Goal: Task Accomplishment & Management: Use online tool/utility

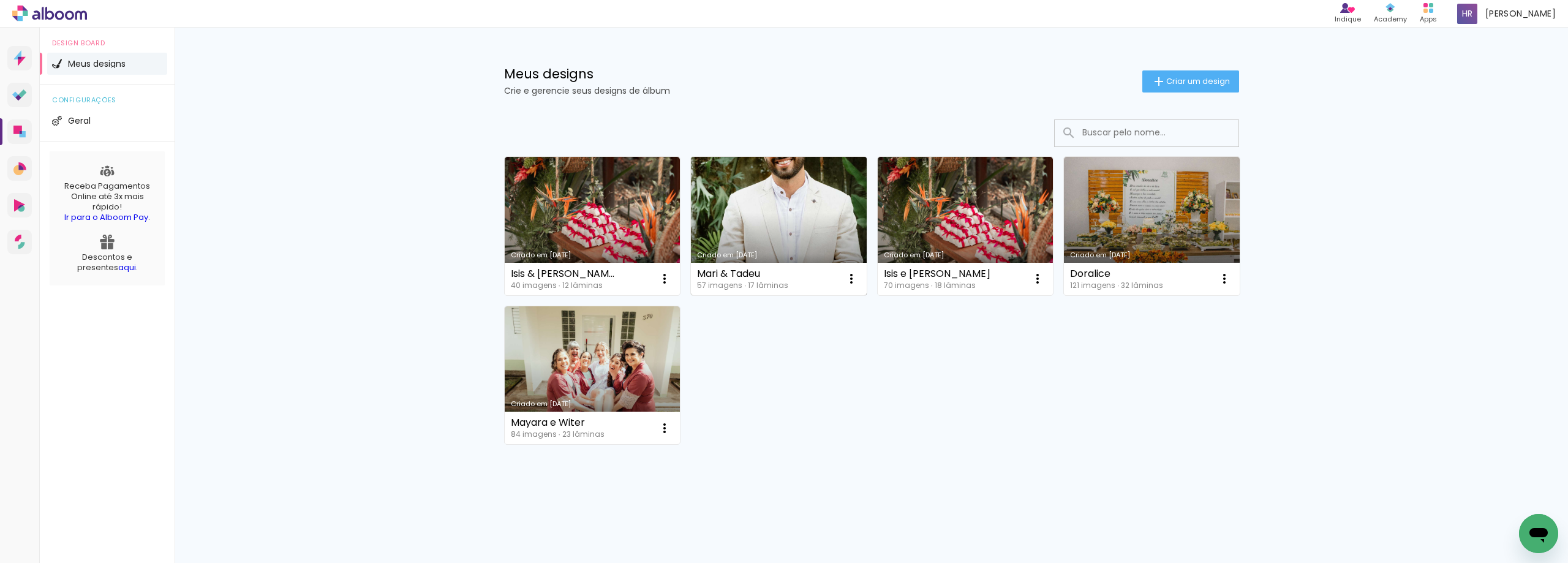
click at [749, 220] on link "Criado em [DATE]" at bounding box center [779, 226] width 176 height 139
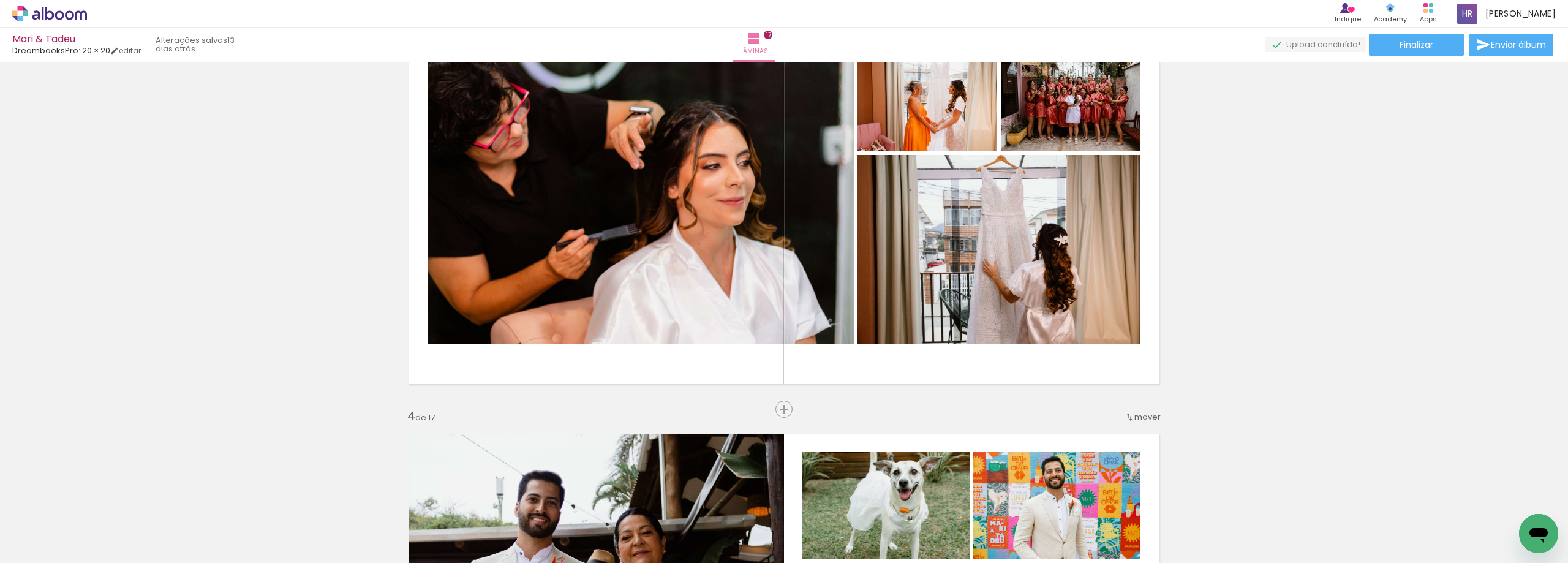
scroll to position [796, 0]
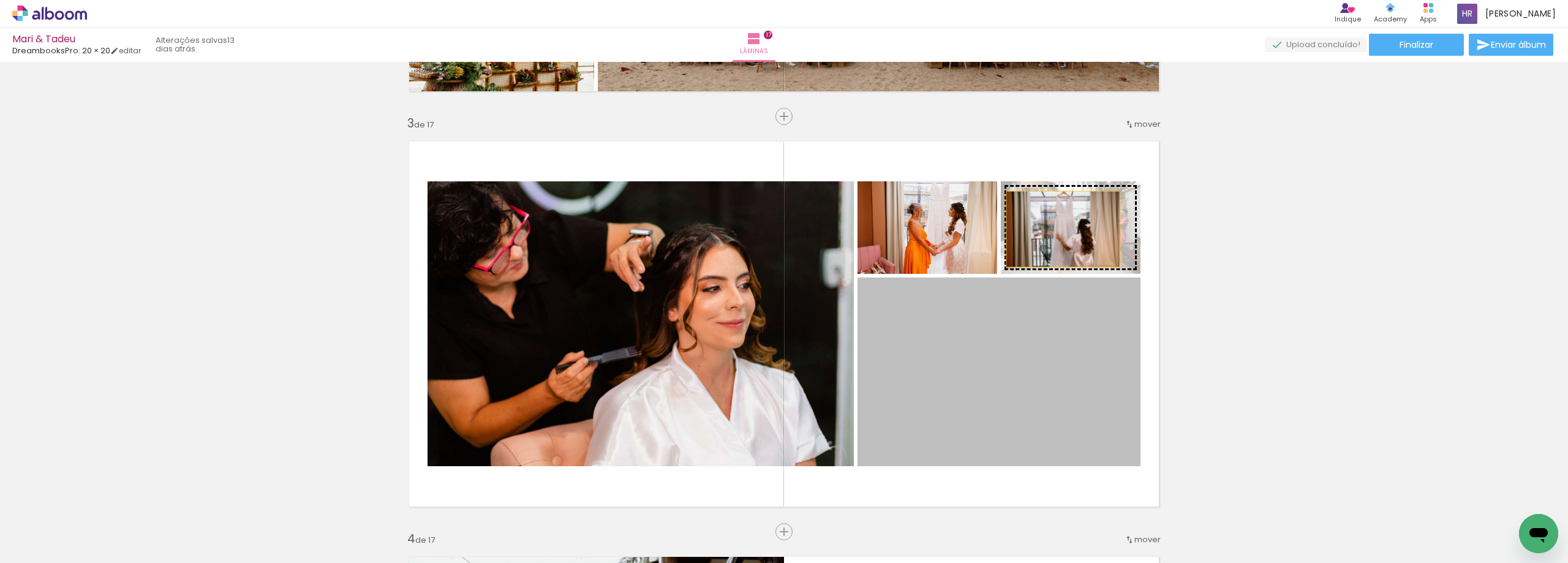
drag, startPoint x: 1034, startPoint y: 385, endPoint x: 1059, endPoint y: 229, distance: 158.0
click at [0, 0] on slot at bounding box center [0, 0] width 0 height 0
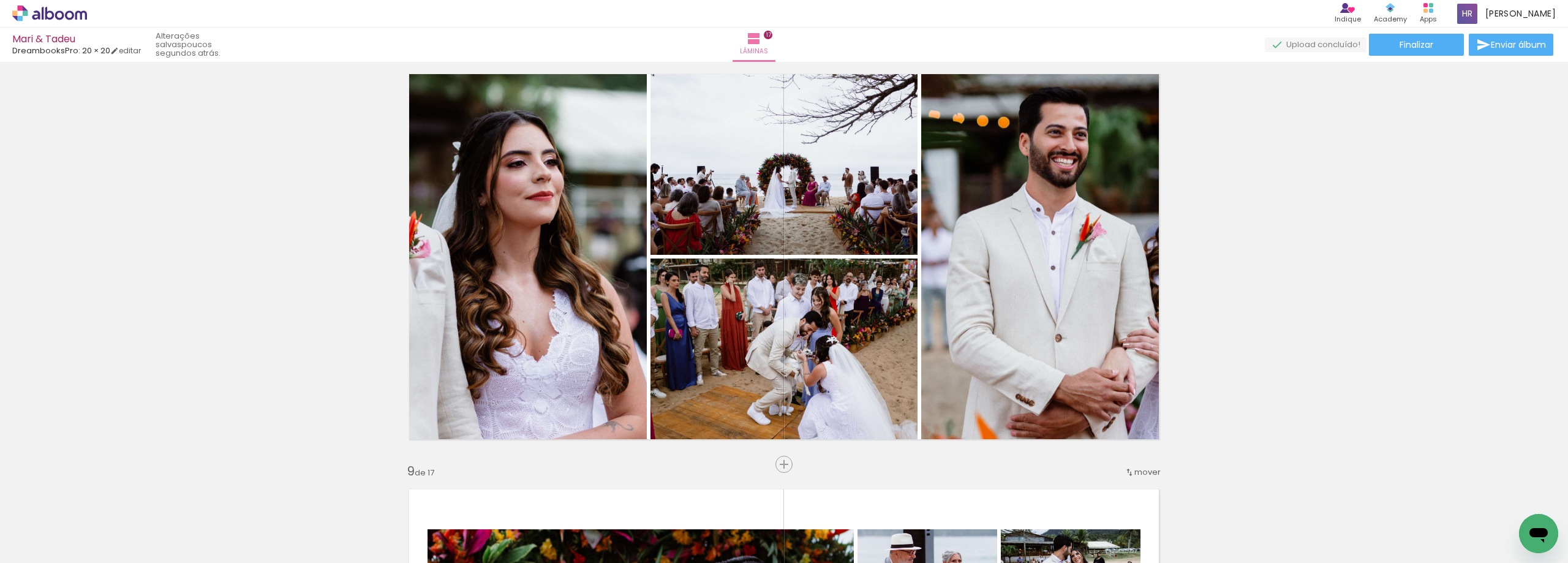
scroll to position [3001, 0]
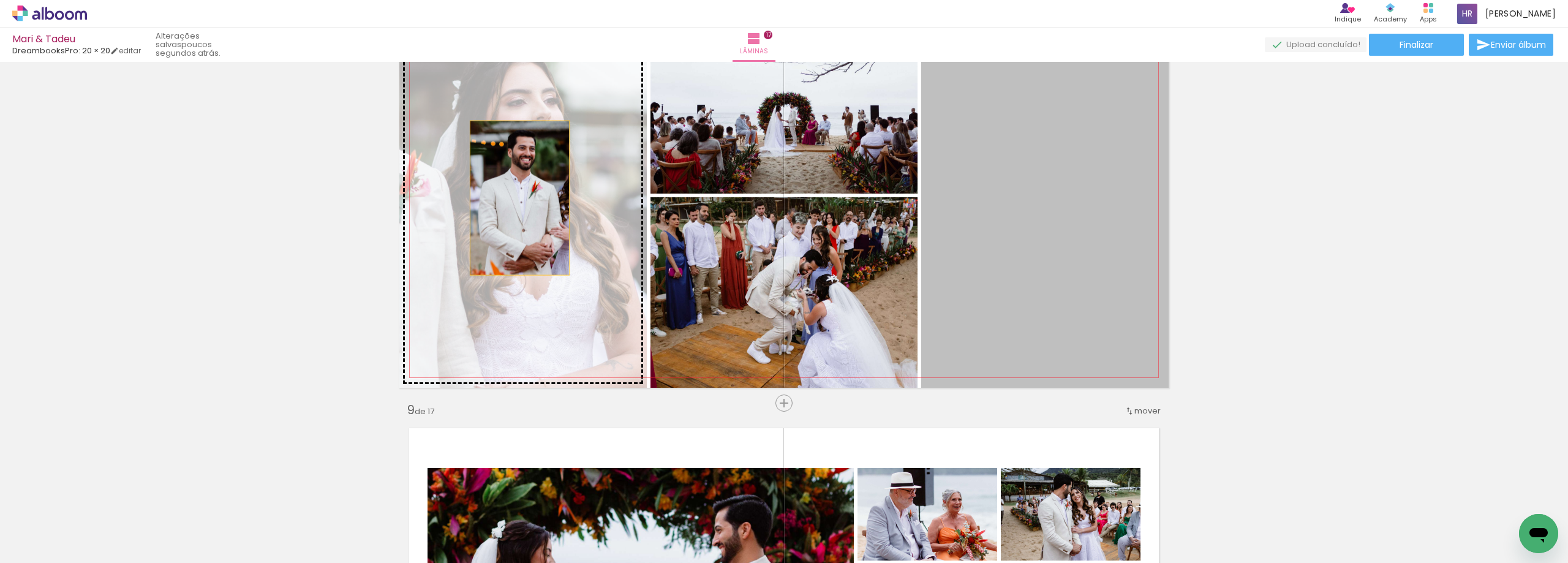
drag, startPoint x: 1052, startPoint y: 198, endPoint x: 515, endPoint y: 198, distance: 537.0
click at [0, 0] on slot at bounding box center [0, 0] width 0 height 0
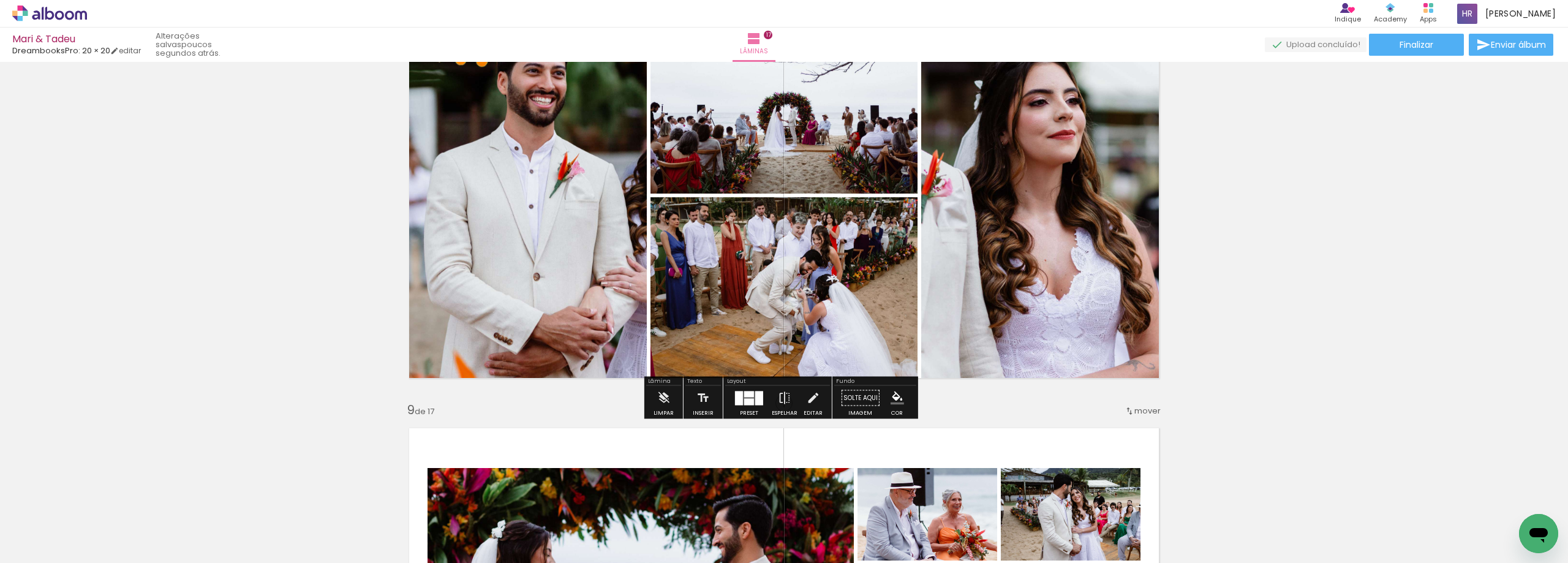
scroll to position [2939, 0]
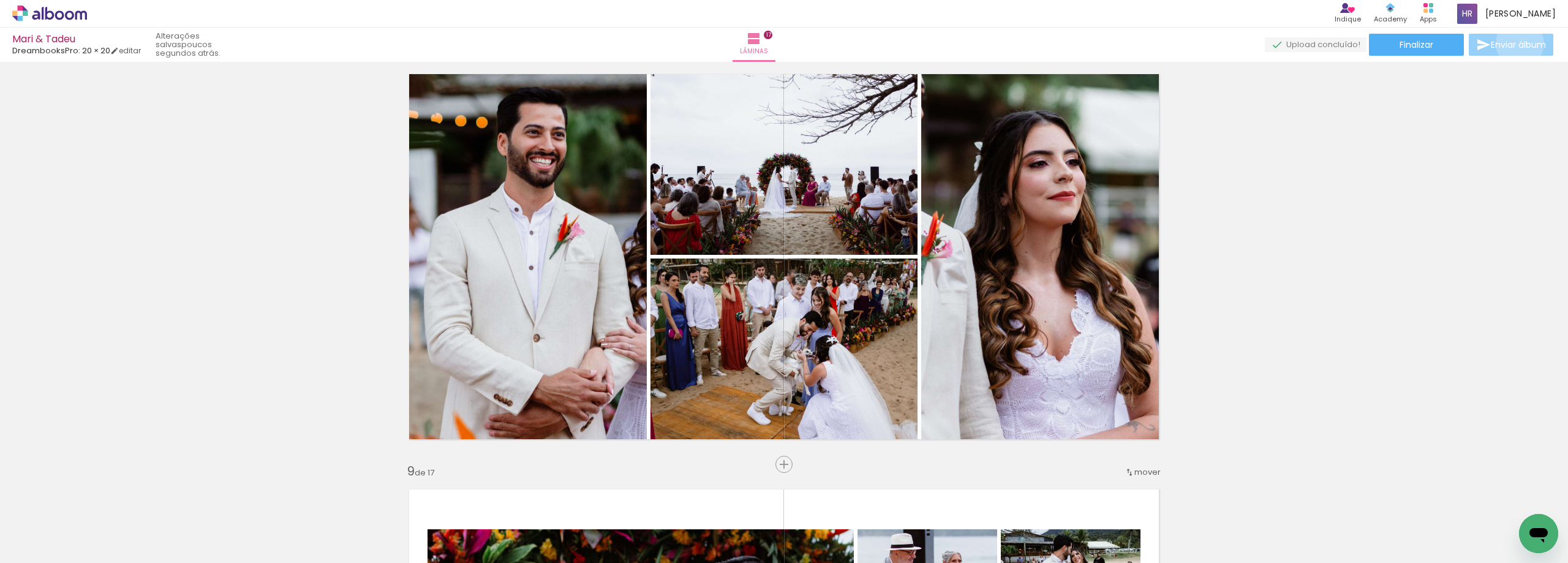
click at [1517, 43] on span "Enviar álbum" at bounding box center [1519, 45] width 55 height 9
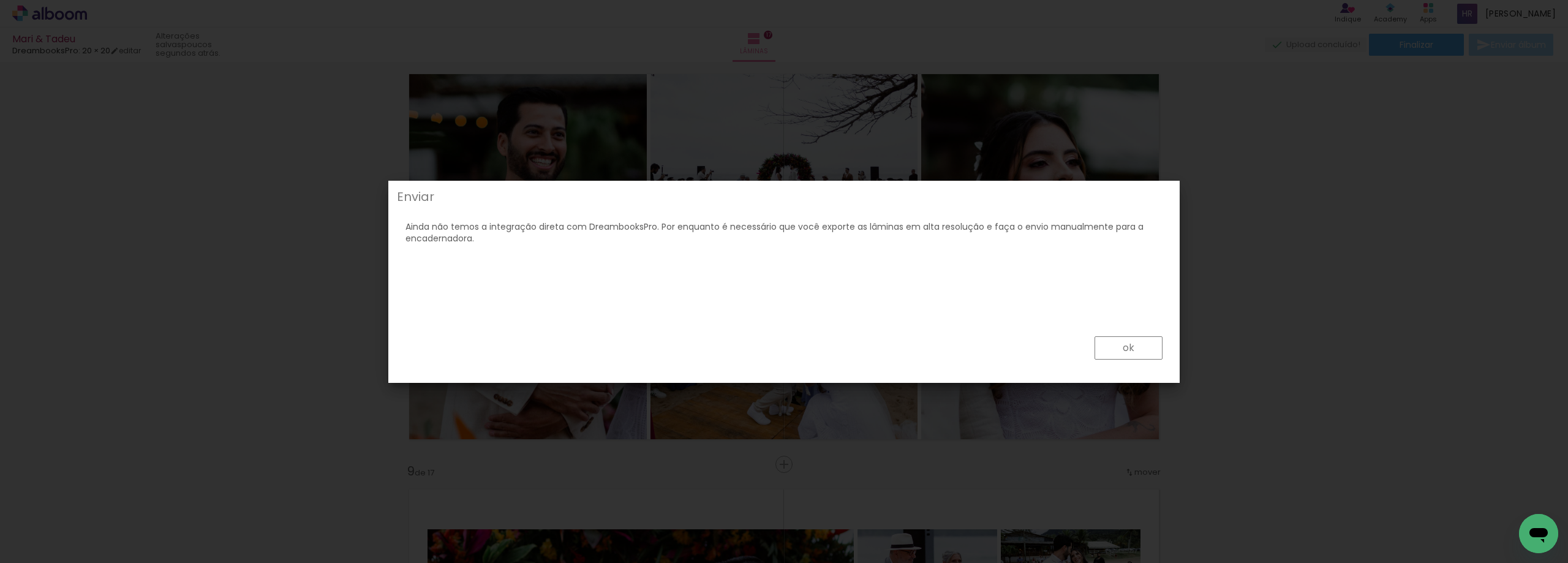
click at [1143, 339] on paper-button "ok" at bounding box center [1129, 348] width 68 height 23
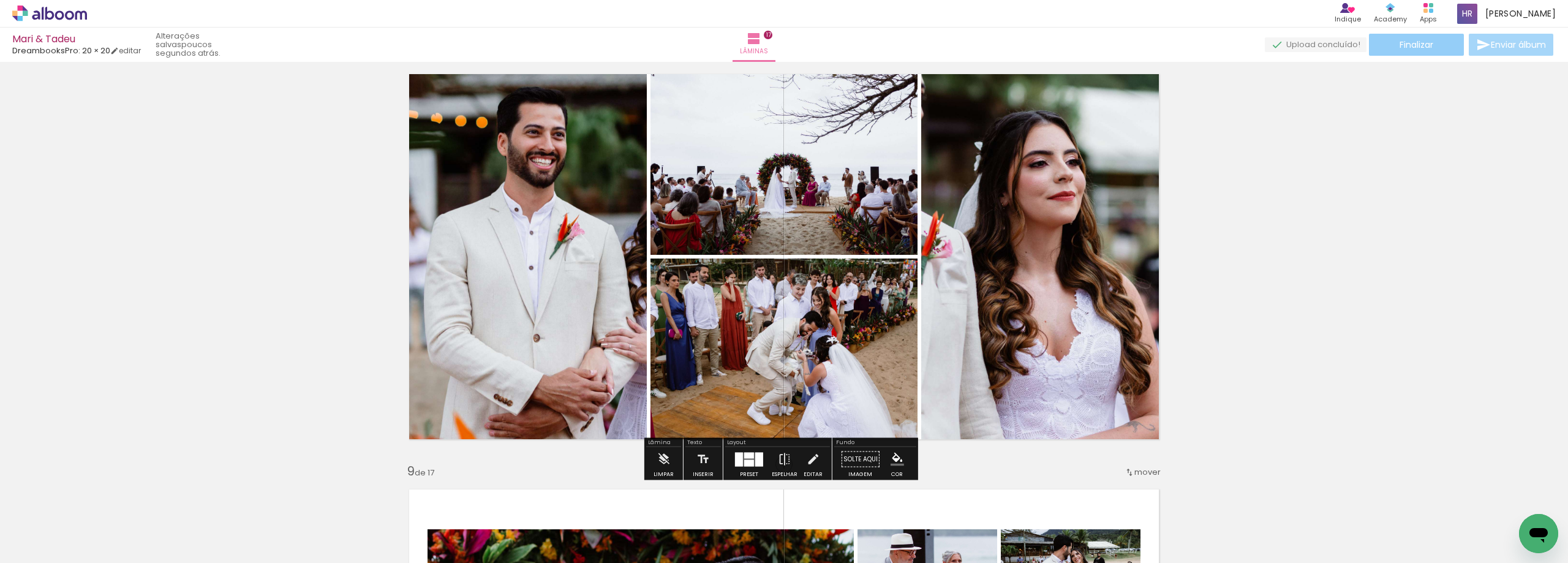
click at [1424, 49] on span "Finalizar" at bounding box center [1416, 45] width 33 height 9
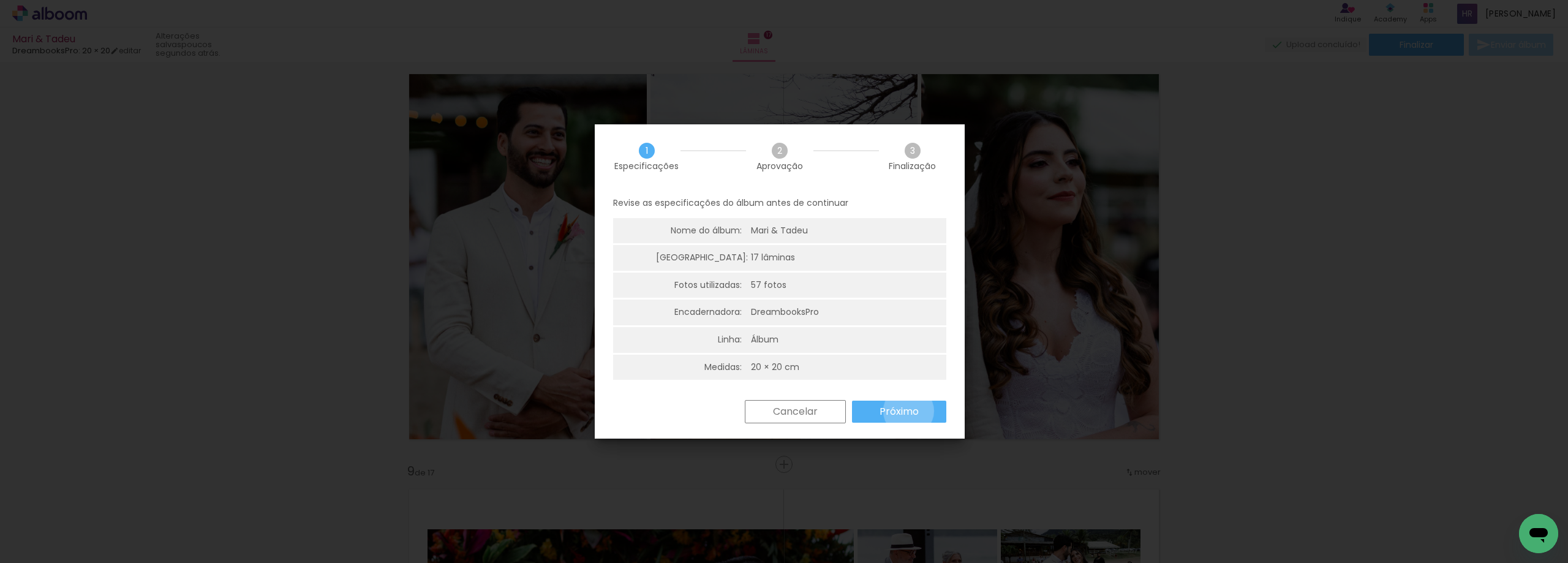
click at [0, 0] on slot "Próximo" at bounding box center [0, 0] width 0 height 0
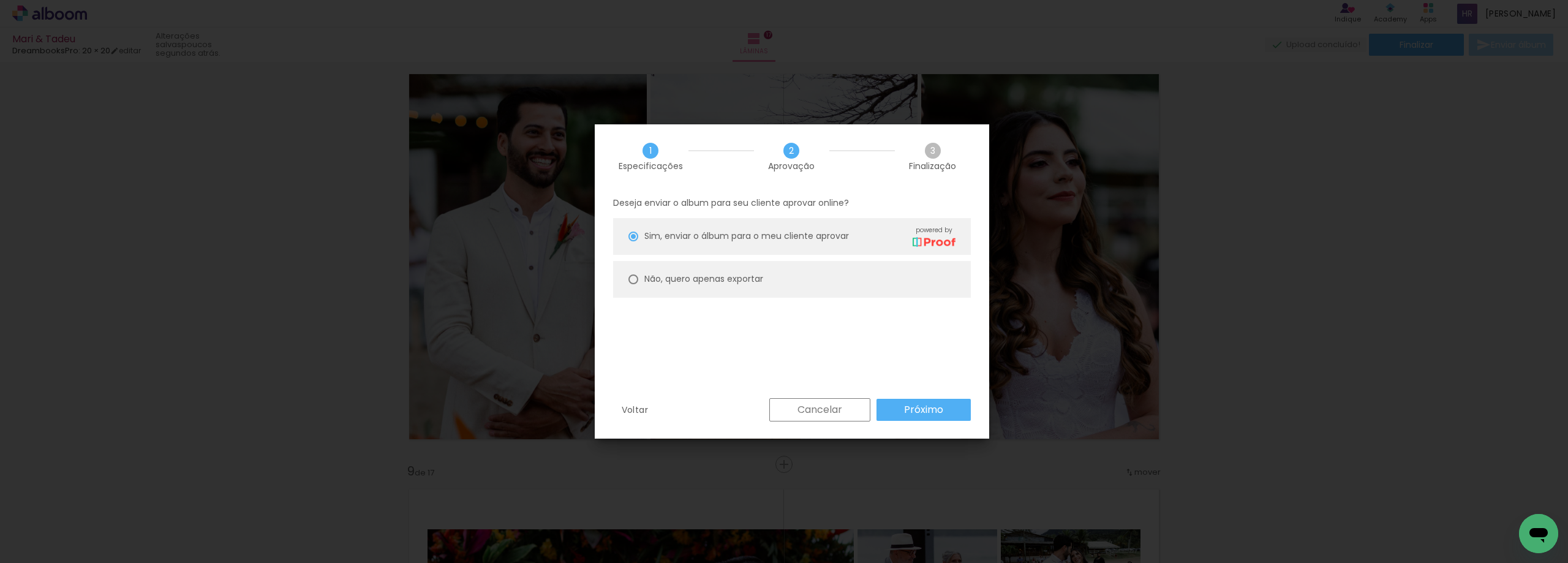
click at [0, 0] on slot "Próximo" at bounding box center [0, 0] width 0 height 0
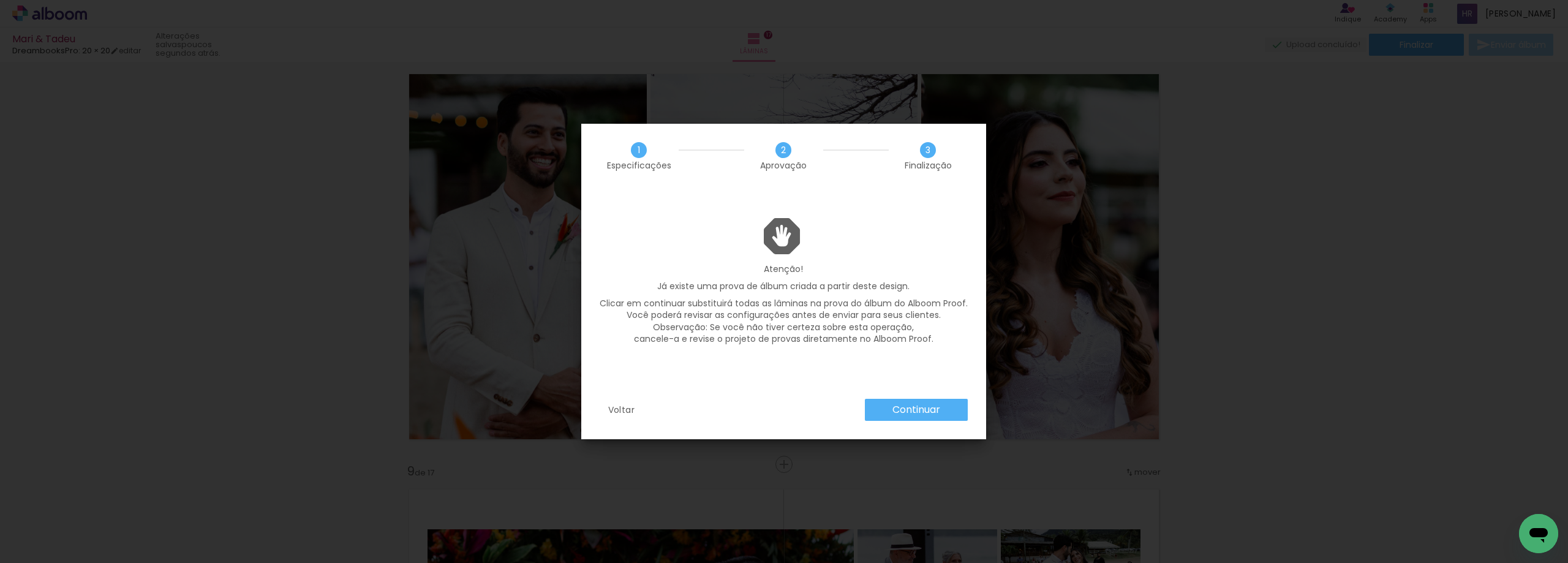
drag, startPoint x: 930, startPoint y: 406, endPoint x: 922, endPoint y: 396, distance: 12.8
click at [0, 0] on slot "Continuar" at bounding box center [0, 0] width 0 height 0
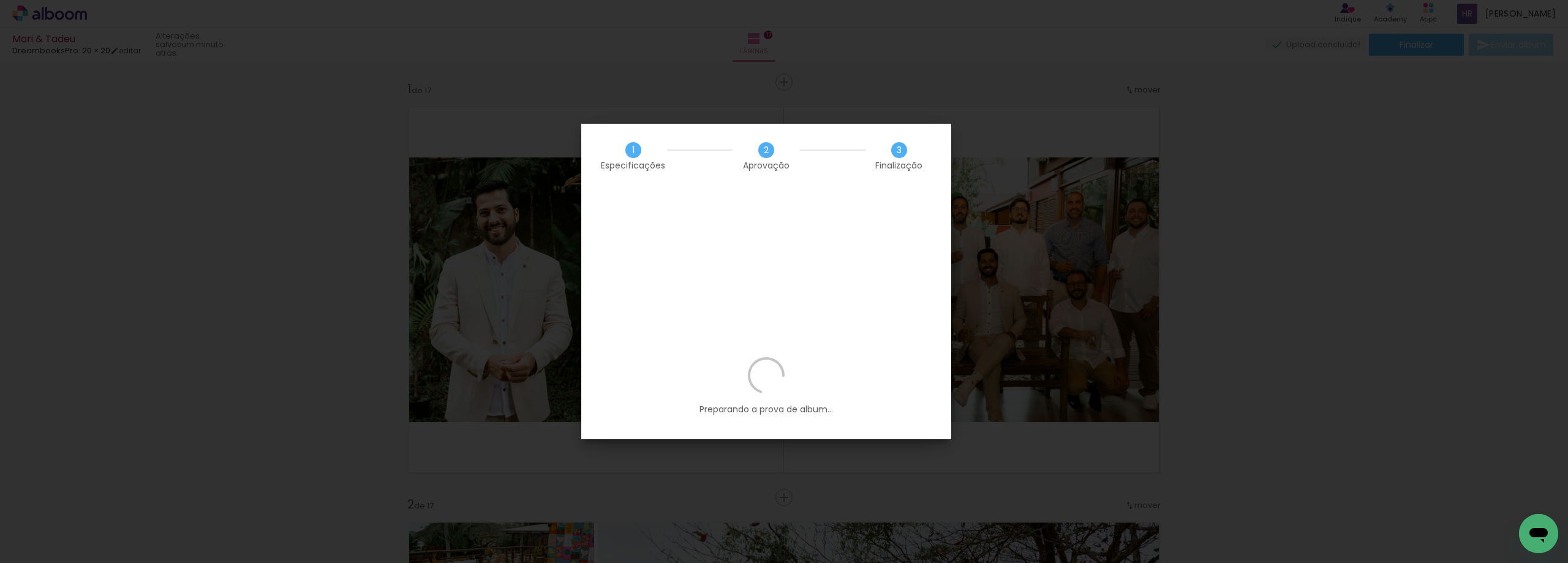
scroll to position [2939, 0]
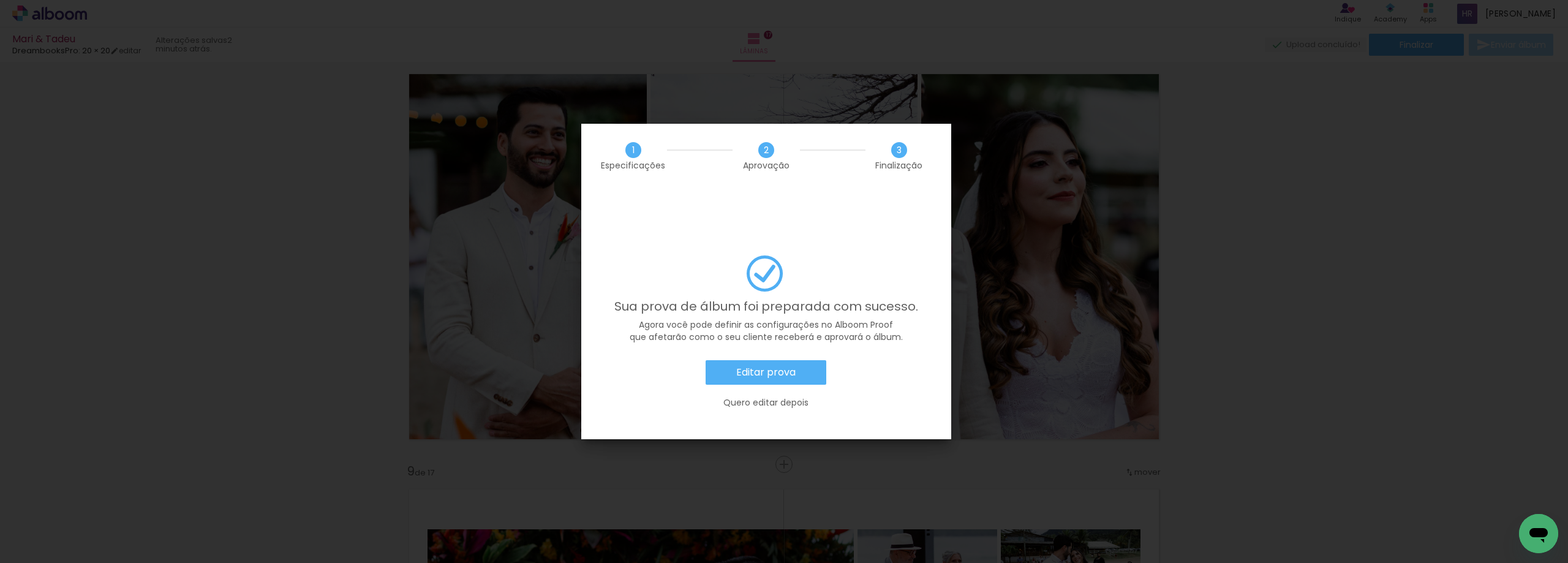
click at [0, 0] on slot "Quero editar depois" at bounding box center [0, 0] width 0 height 0
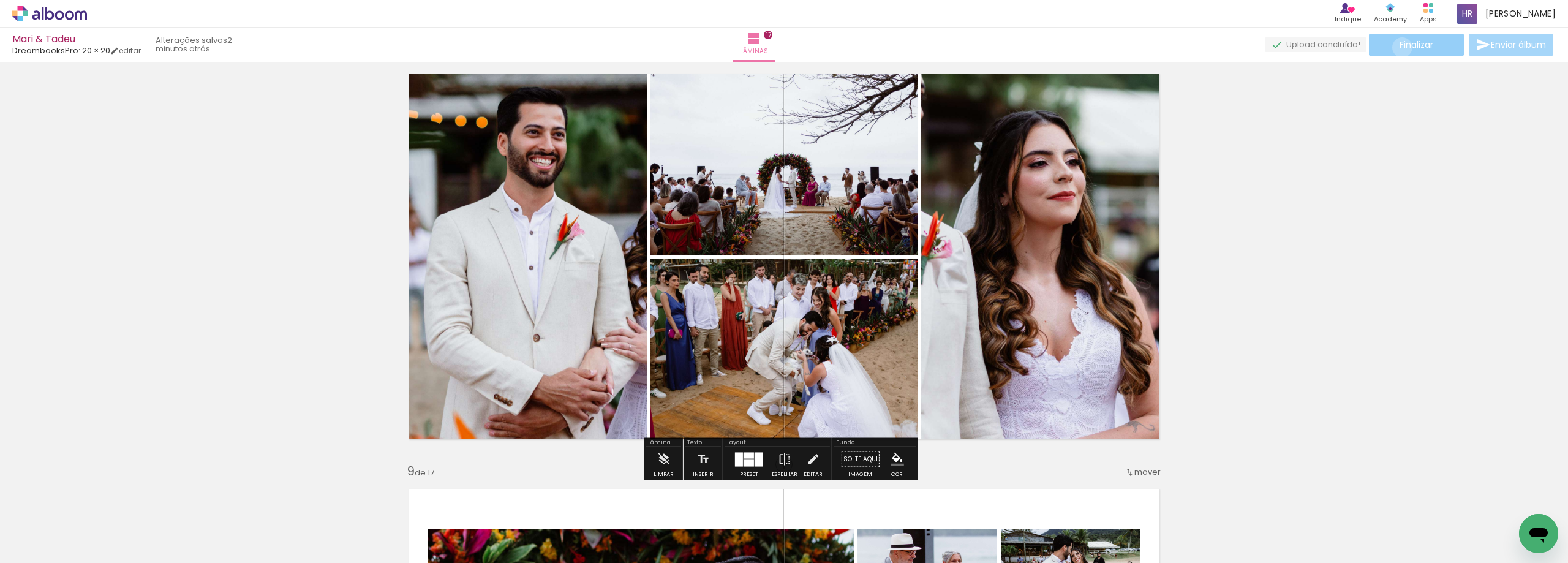
click at [1399, 47] on span "Finalizar" at bounding box center [1416, 45] width 33 height 9
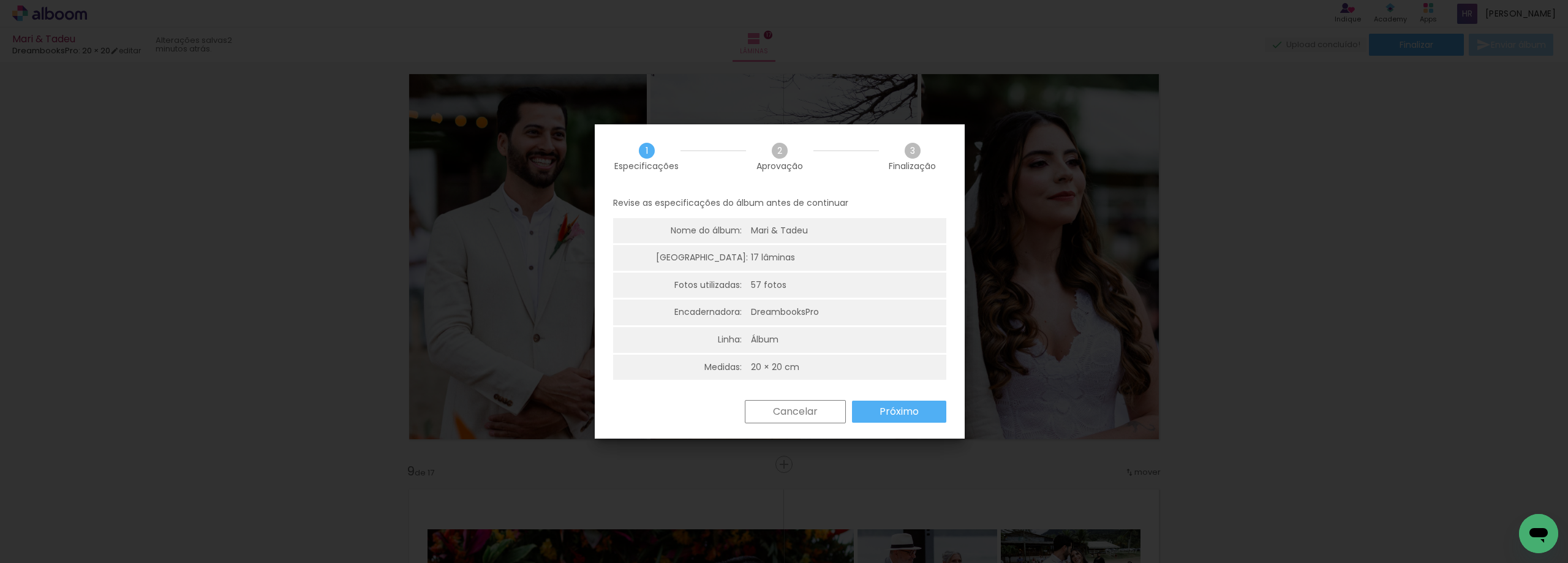
scroll to position [3, 0]
click at [0, 0] on slot "Próximo" at bounding box center [0, 0] width 0 height 0
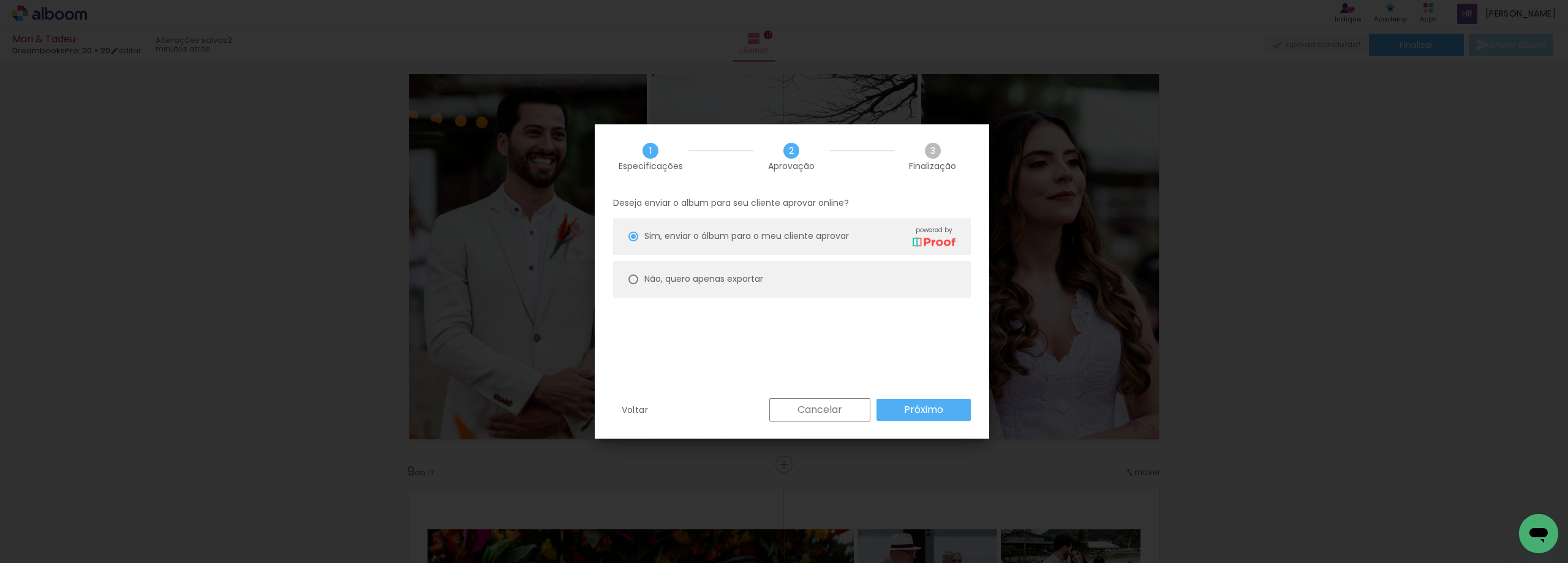
click at [0, 0] on slot "Próximo" at bounding box center [0, 0] width 0 height 0
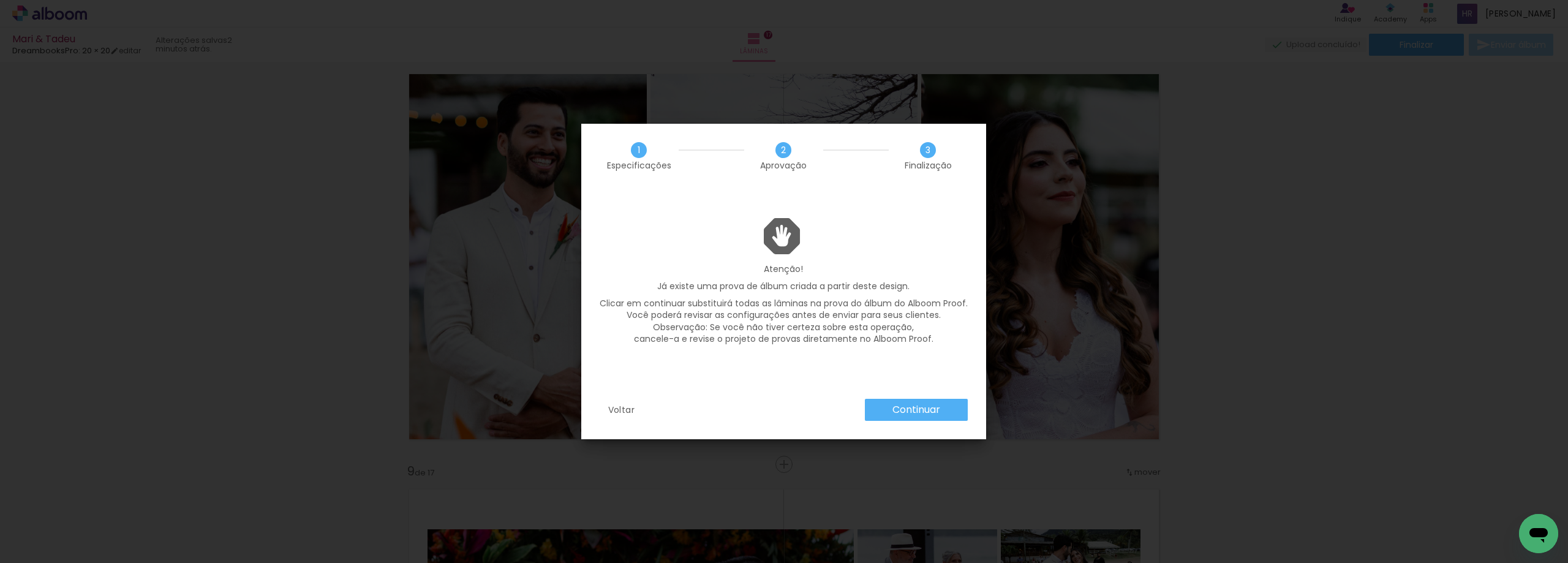
click at [0, 0] on slot "Continuar" at bounding box center [0, 0] width 0 height 0
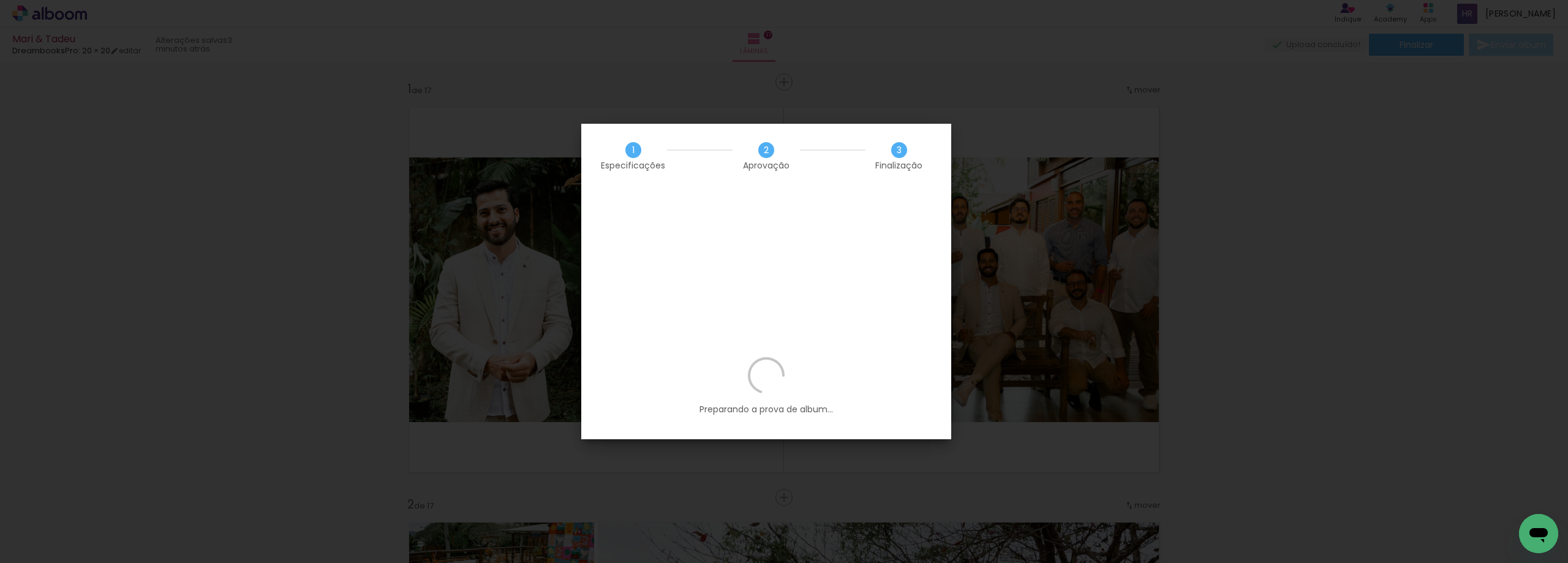
scroll to position [2939, 0]
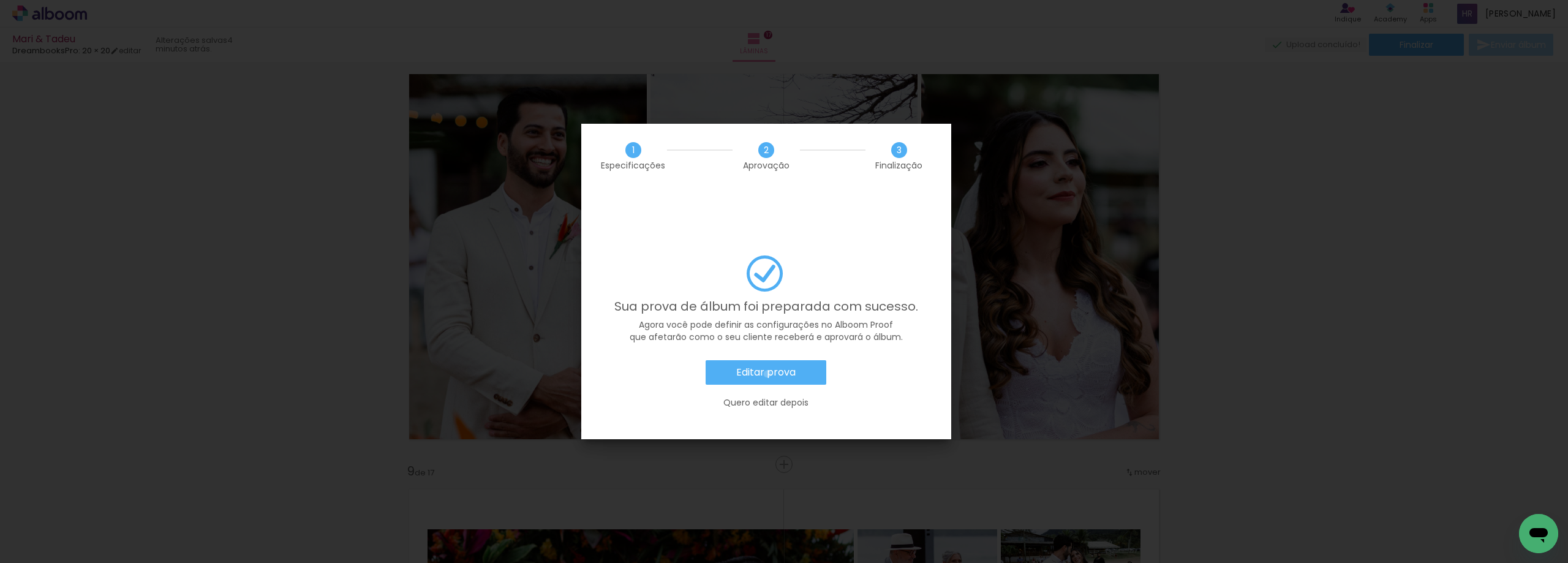
click at [0, 0] on slot "Editar prova" at bounding box center [0, 0] width 0 height 0
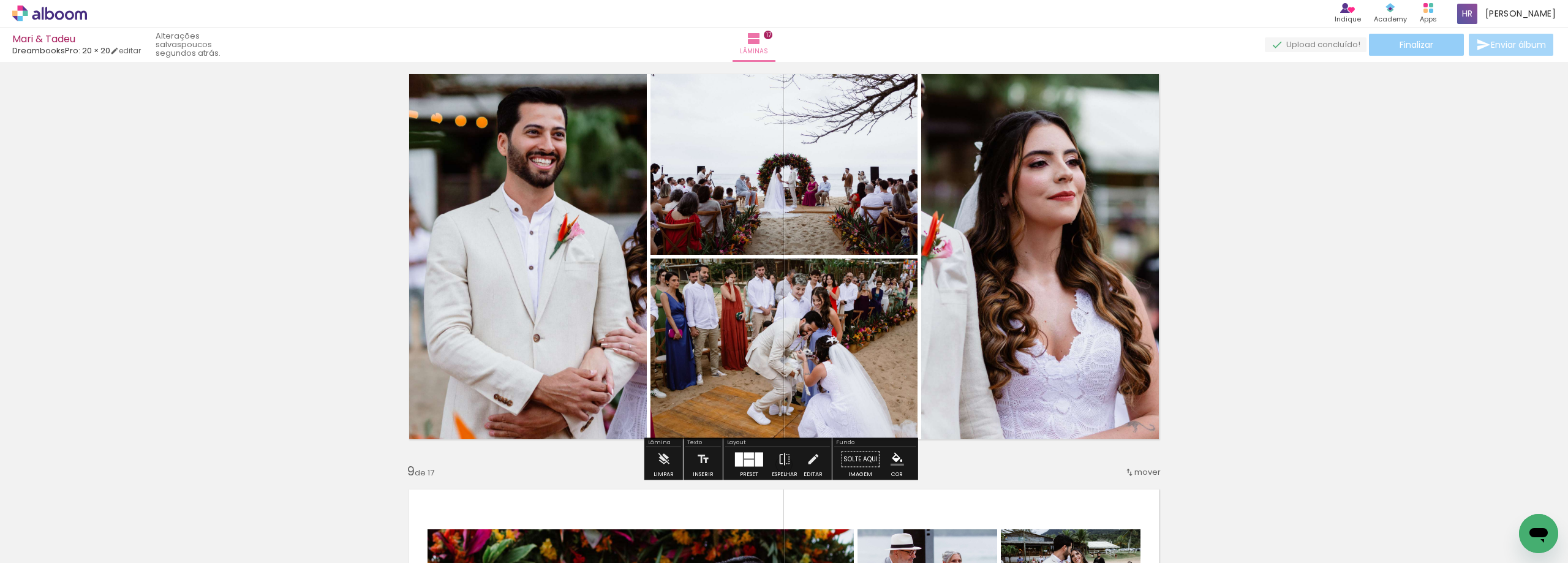
click at [1410, 44] on span "Finalizar" at bounding box center [1416, 45] width 33 height 9
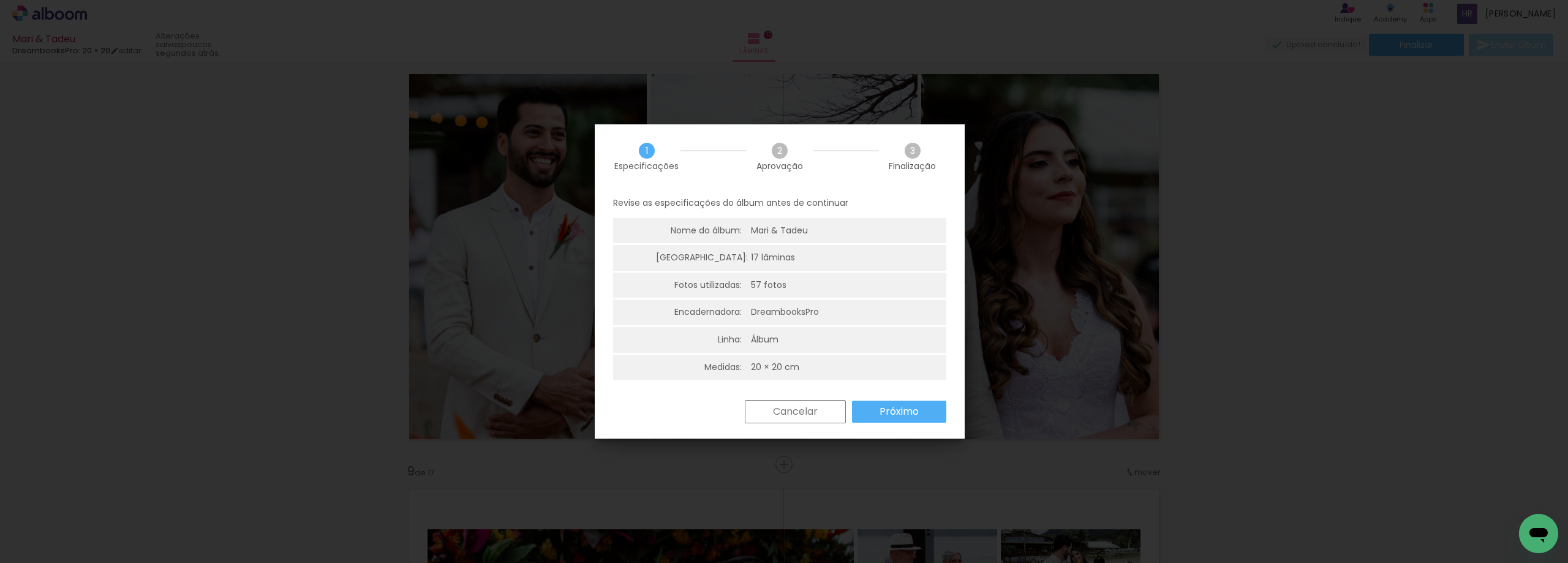
click at [0, 0] on slot "Próximo" at bounding box center [0, 0] width 0 height 0
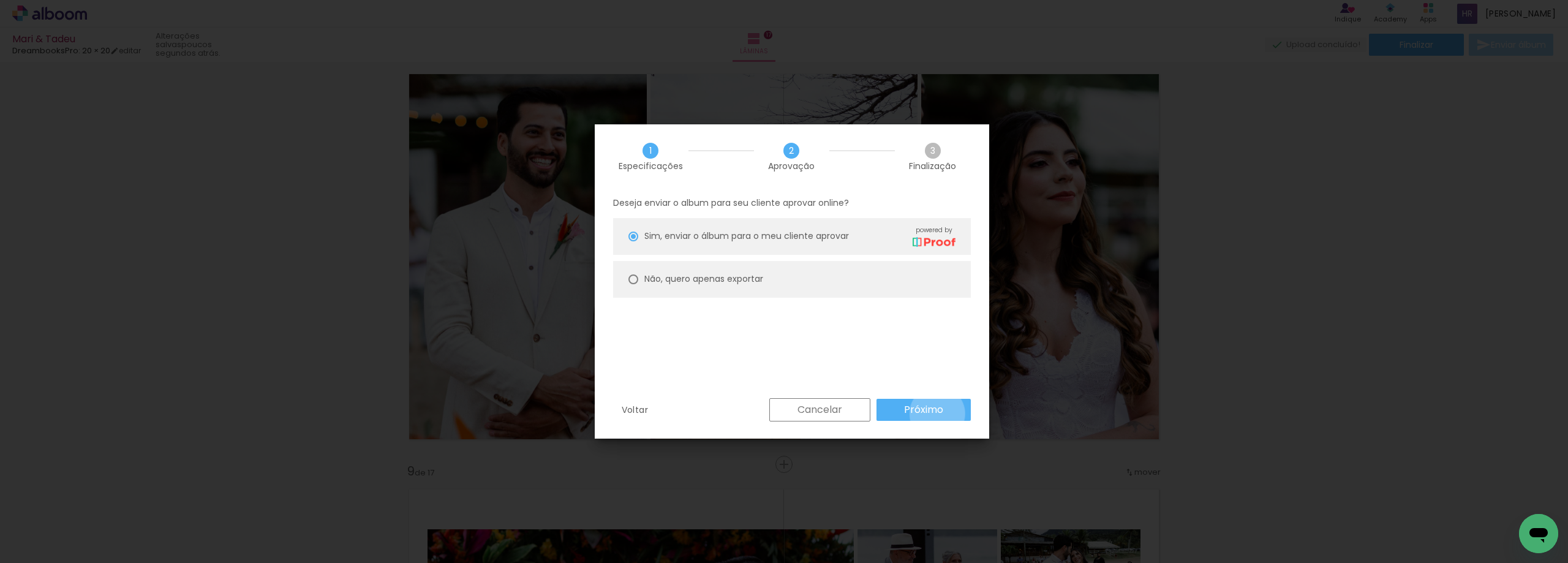
click at [0, 0] on slot "Próximo" at bounding box center [0, 0] width 0 height 0
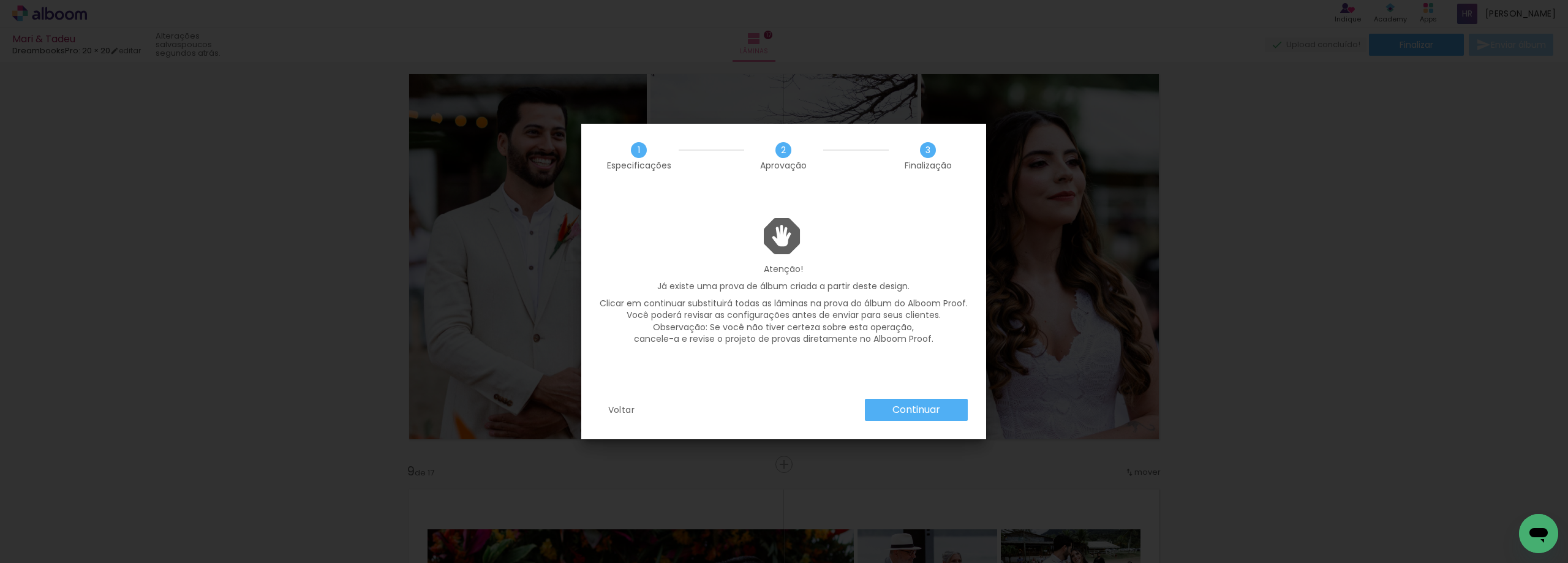
click at [878, 413] on paper-button "Continuar" at bounding box center [916, 409] width 103 height 22
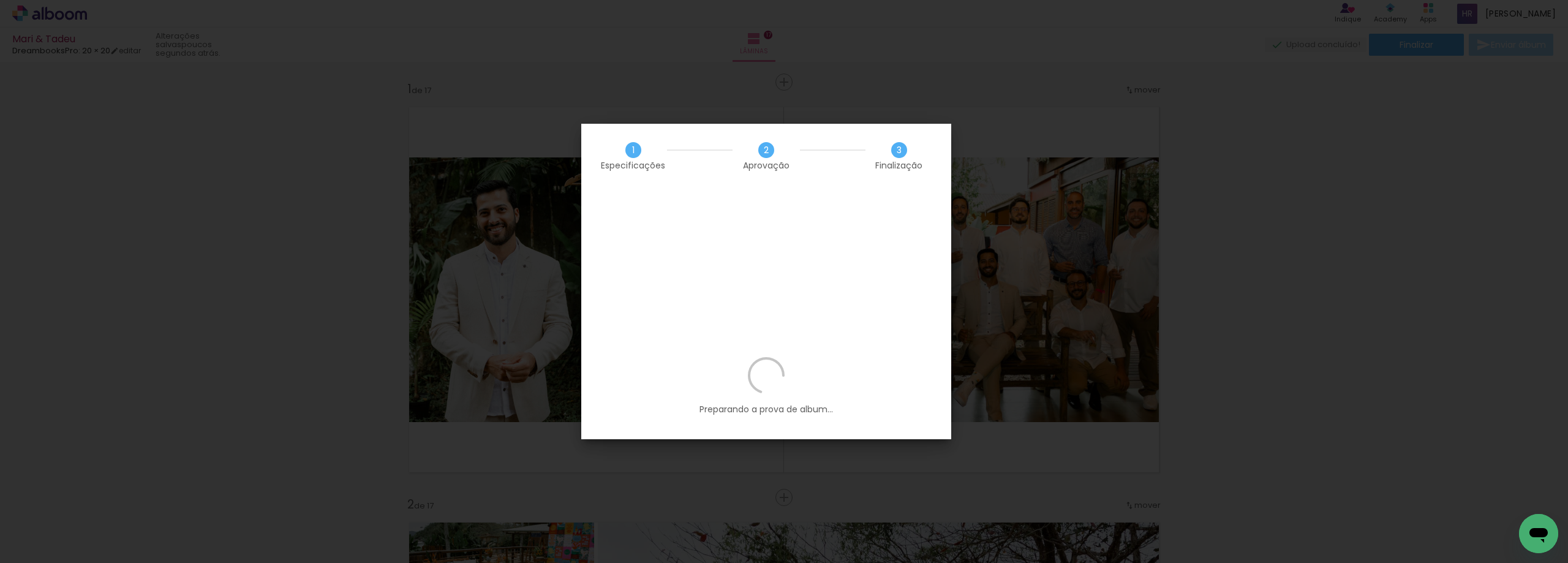
scroll to position [2939, 0]
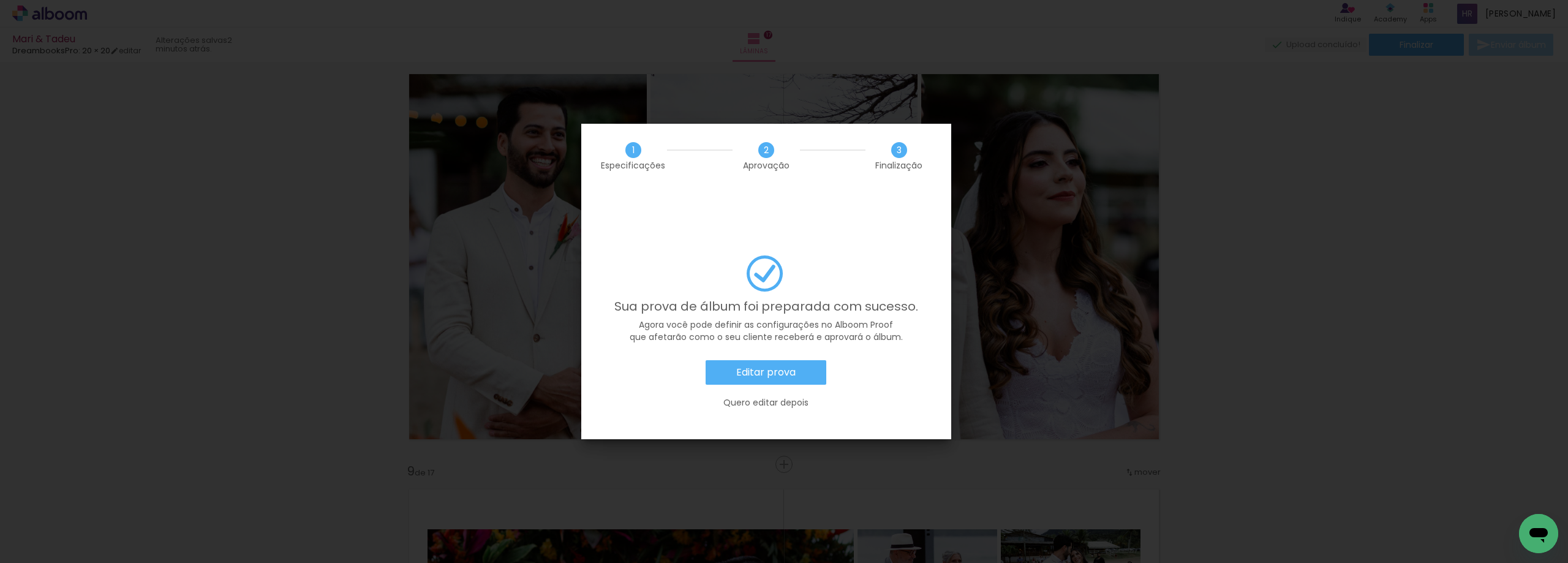
click at [804, 360] on paper-button "Editar prova" at bounding box center [766, 372] width 121 height 24
